Goal: Check status: Check status

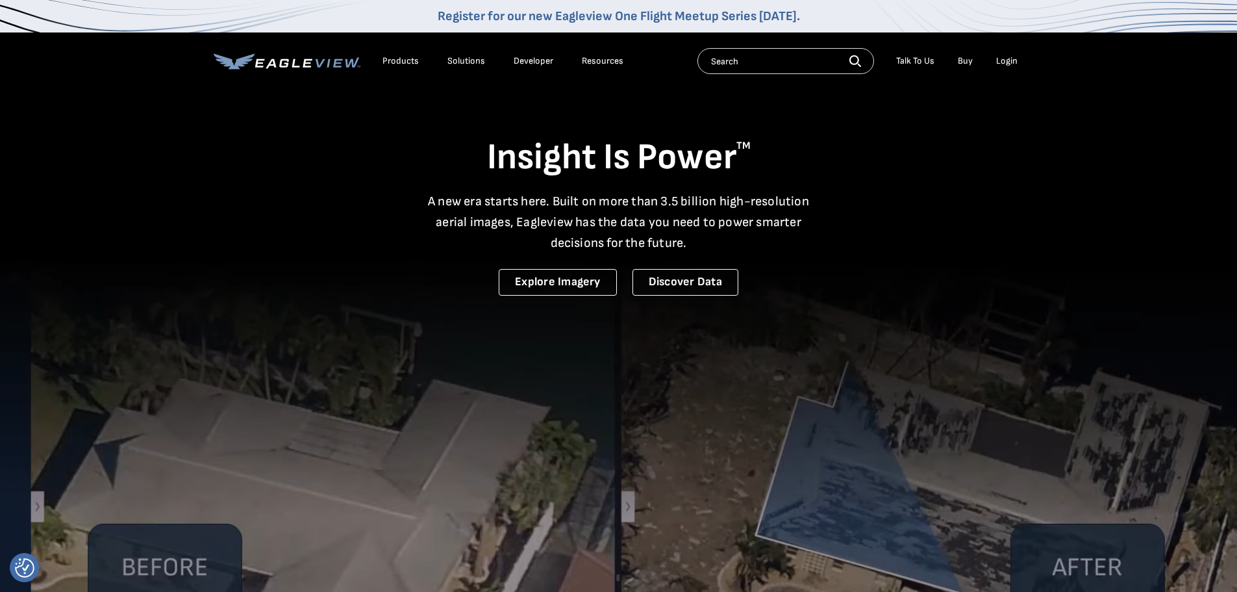
click at [1005, 61] on div "Login" at bounding box center [1006, 61] width 21 height 12
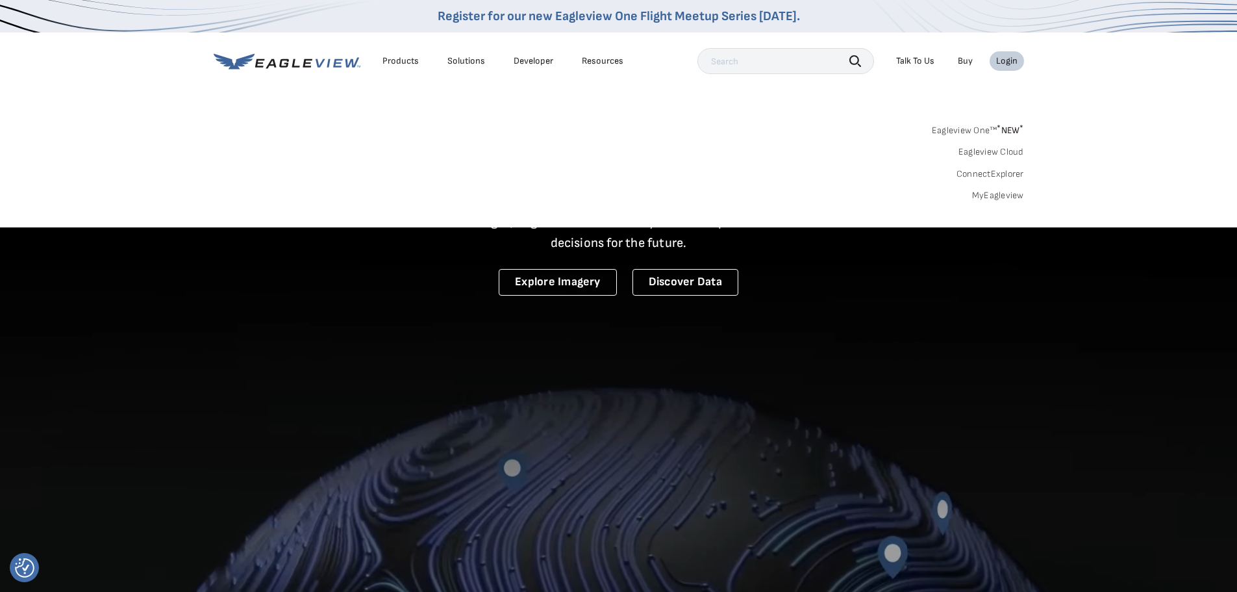
click at [1003, 149] on link "Eagleview Cloud" at bounding box center [991, 152] width 66 height 12
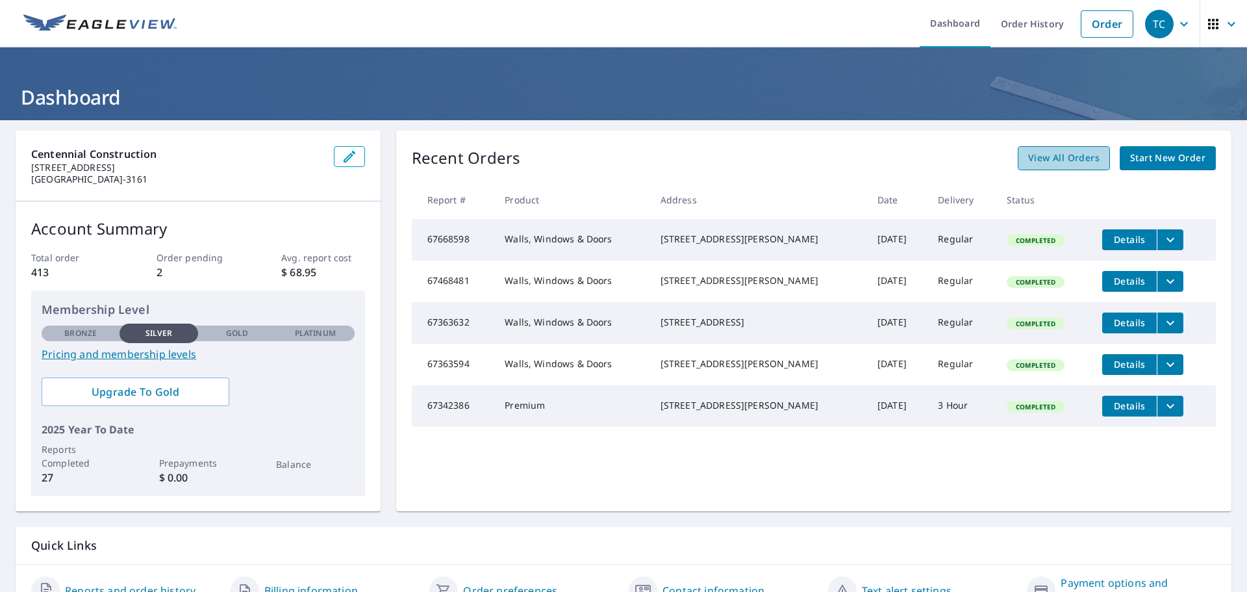
click at [1056, 153] on span "View All Orders" at bounding box center [1063, 158] width 71 height 16
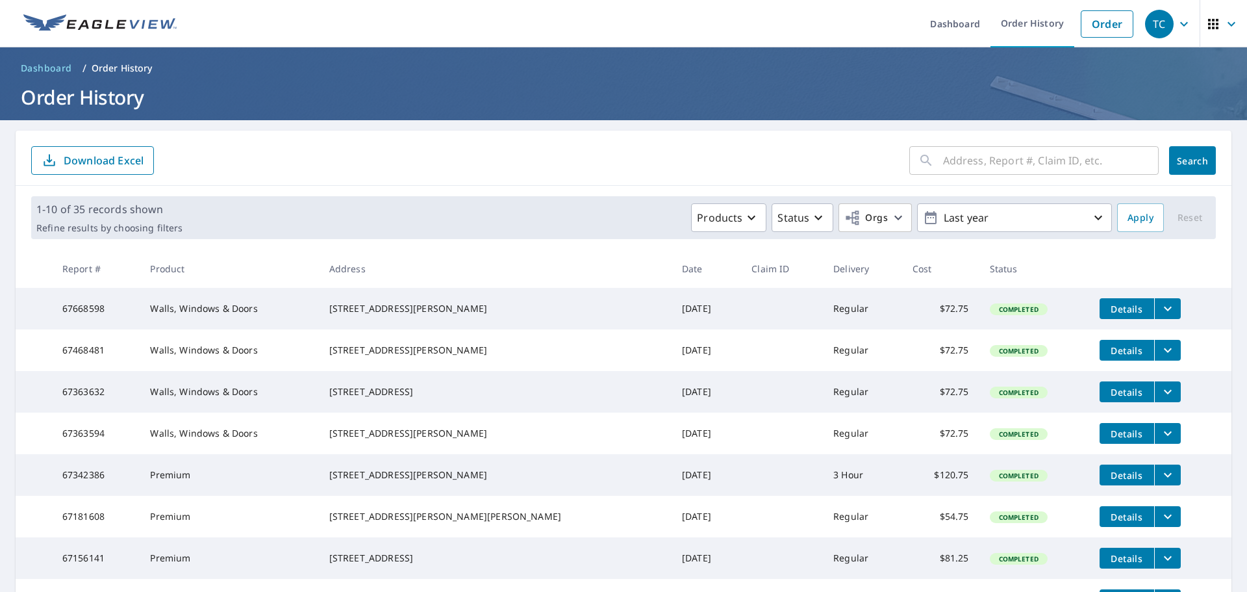
click at [1099, 301] on button "Details" at bounding box center [1126, 308] width 55 height 21
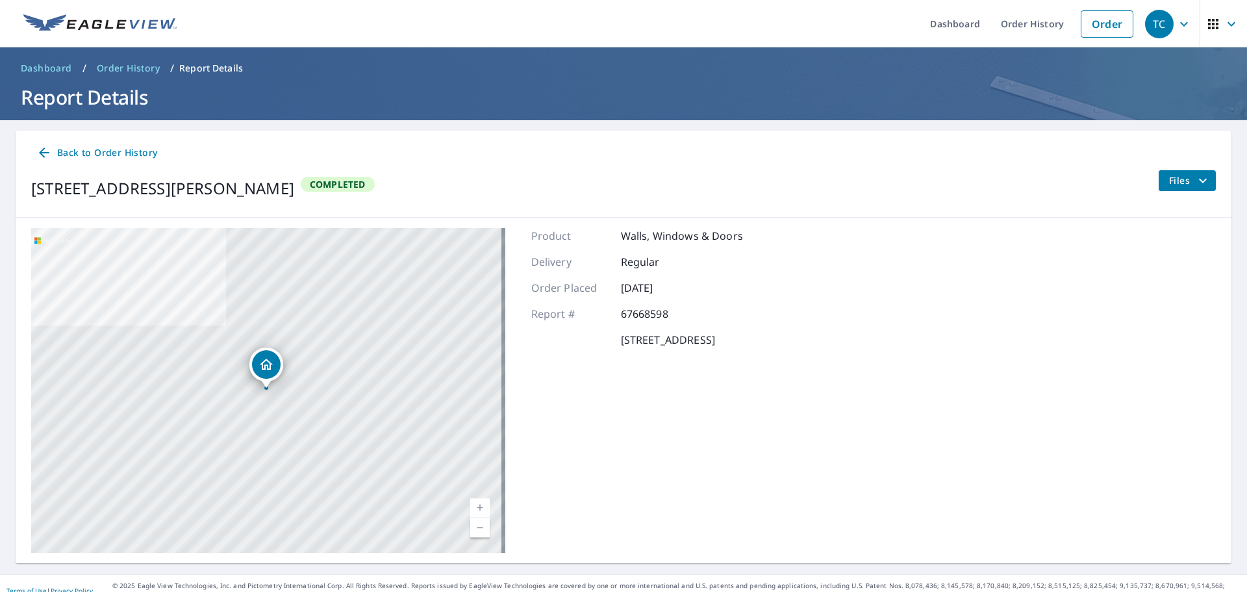
click at [1176, 26] on icon "button" at bounding box center [1184, 24] width 16 height 16
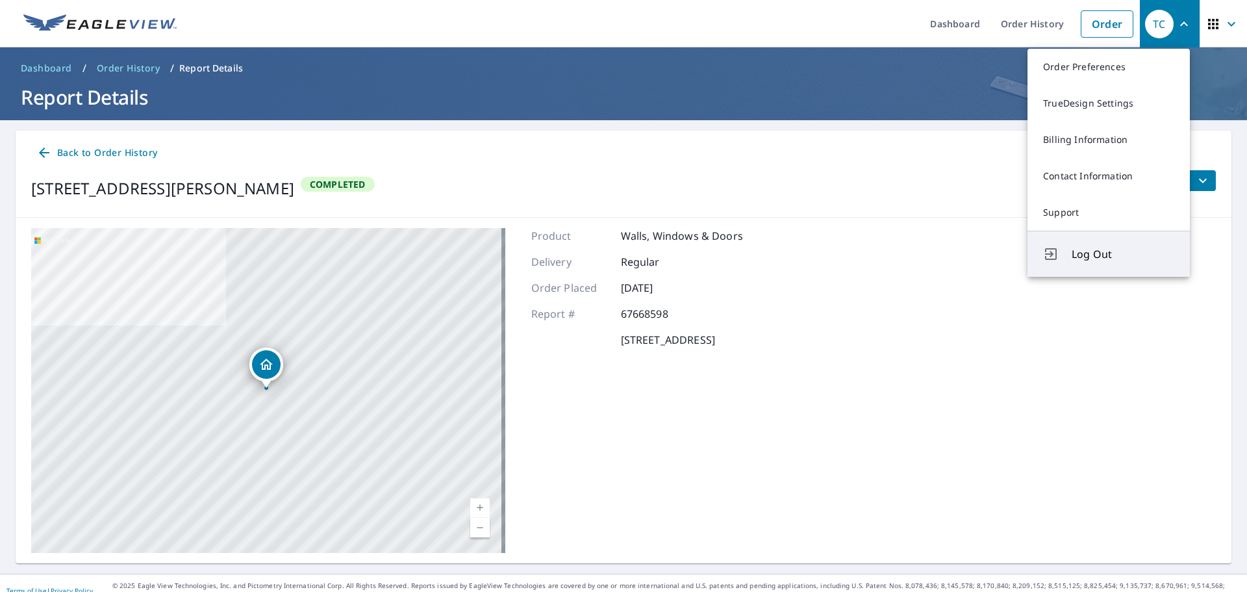
click at [1098, 254] on span "Log Out" at bounding box center [1122, 254] width 103 height 16
